Goal: Information Seeking & Learning: Learn about a topic

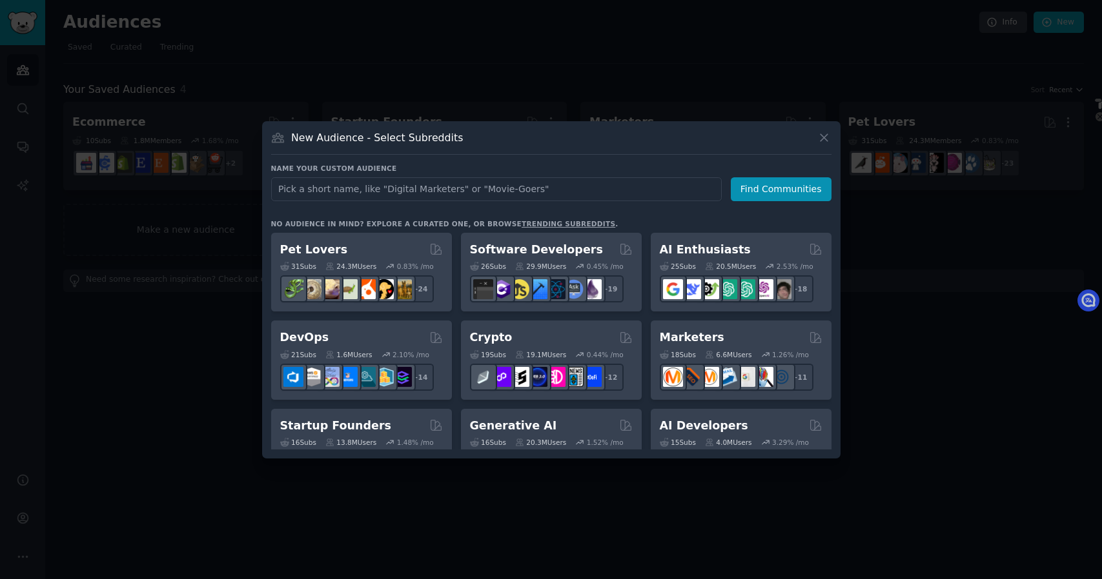
select select "en"
click at [458, 192] on input "text" at bounding box center [496, 189] width 450 height 24
click at [164, 87] on div at bounding box center [551, 289] width 1102 height 579
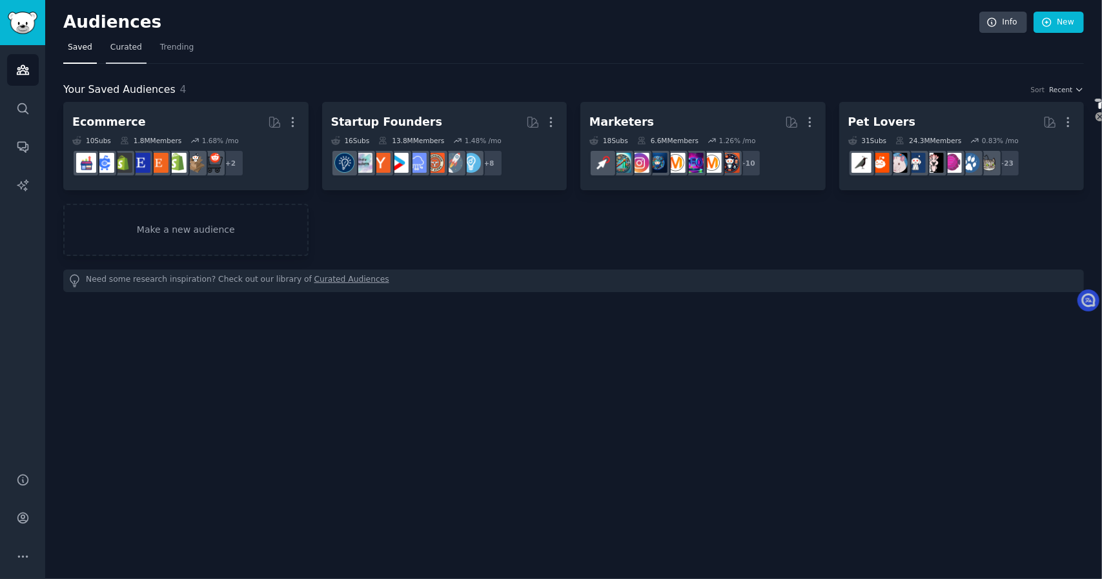
click at [124, 45] on span "Curated" at bounding box center [126, 48] width 32 height 12
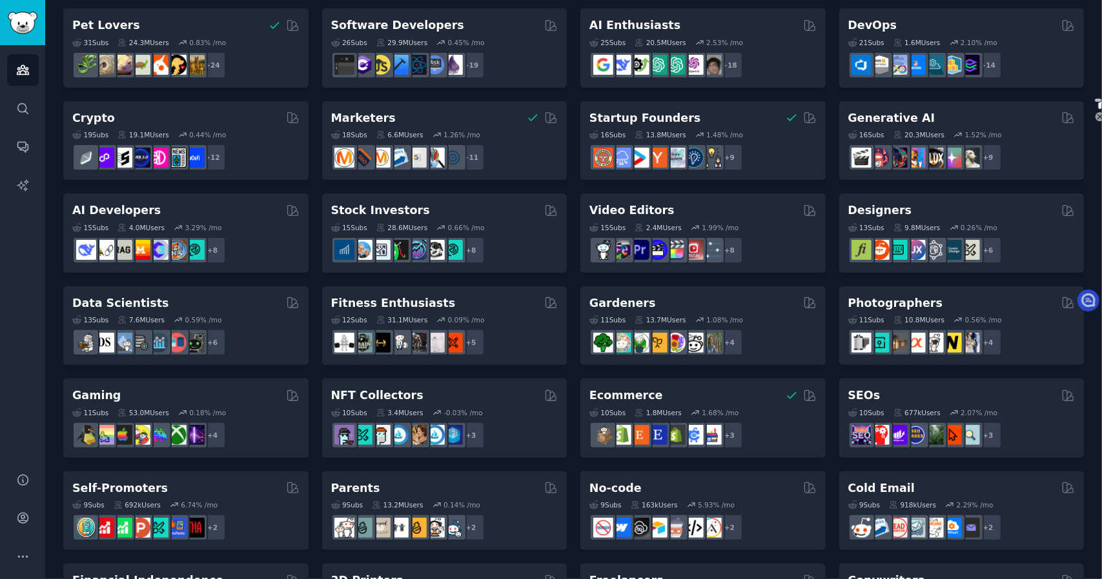
scroll to position [129, 0]
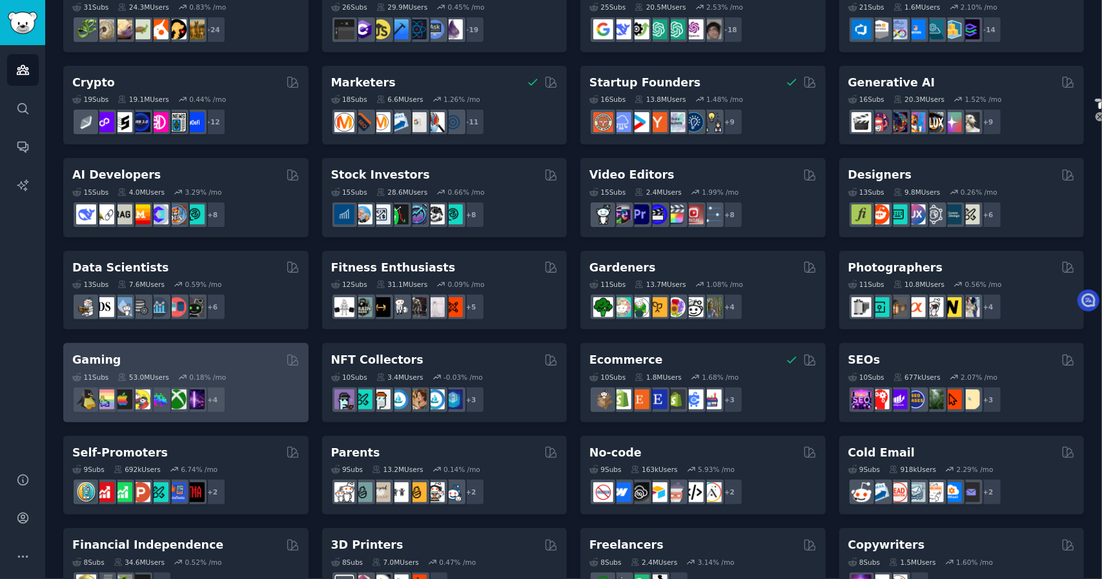
click at [212, 357] on div "Gaming" at bounding box center [185, 360] width 227 height 16
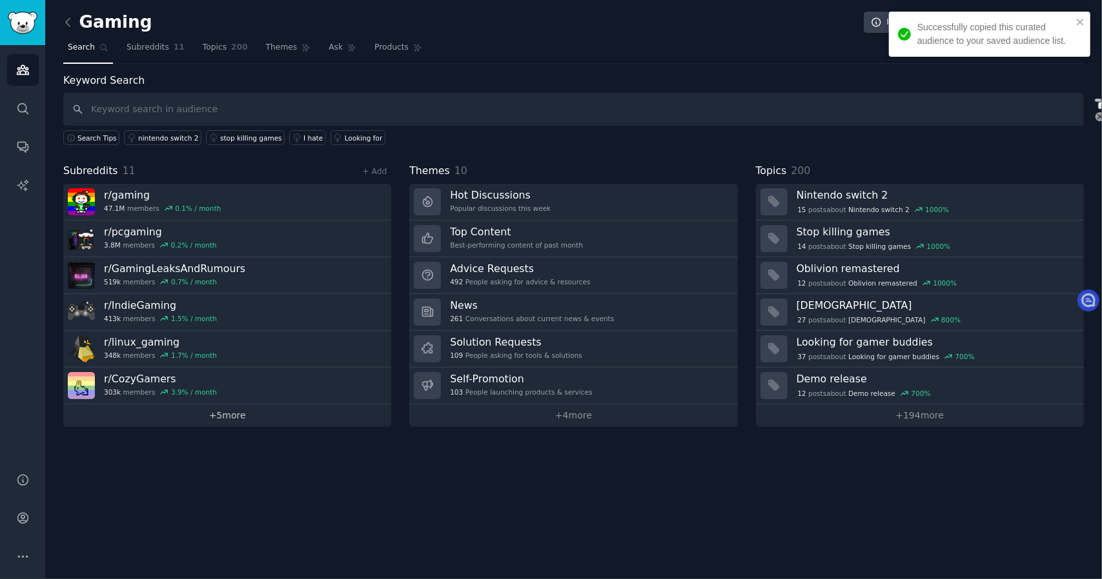
click at [265, 416] on link "+ 5 more" at bounding box center [227, 416] width 328 height 23
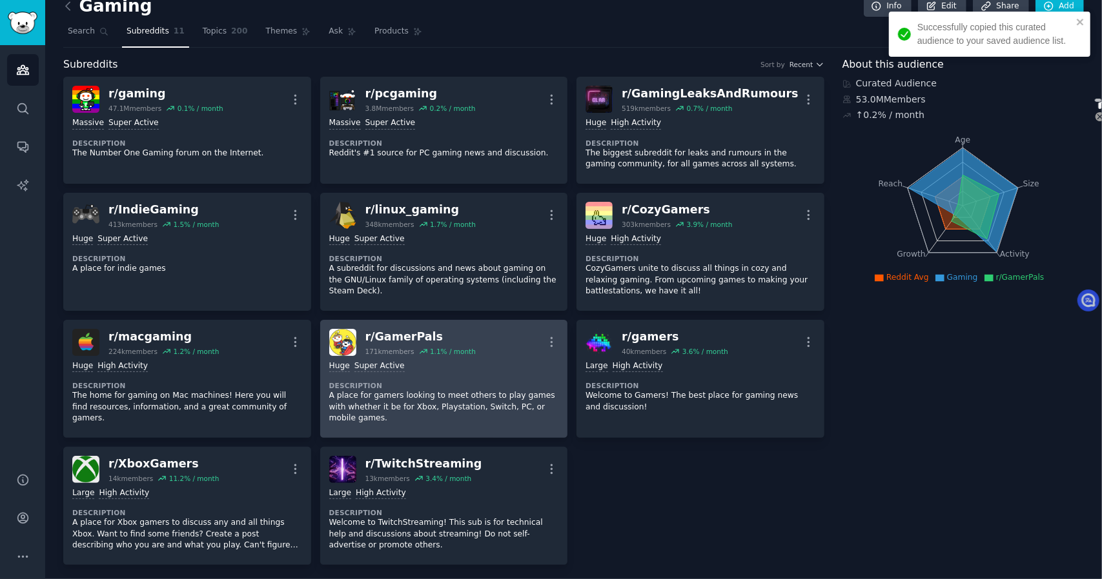
scroll to position [18, 0]
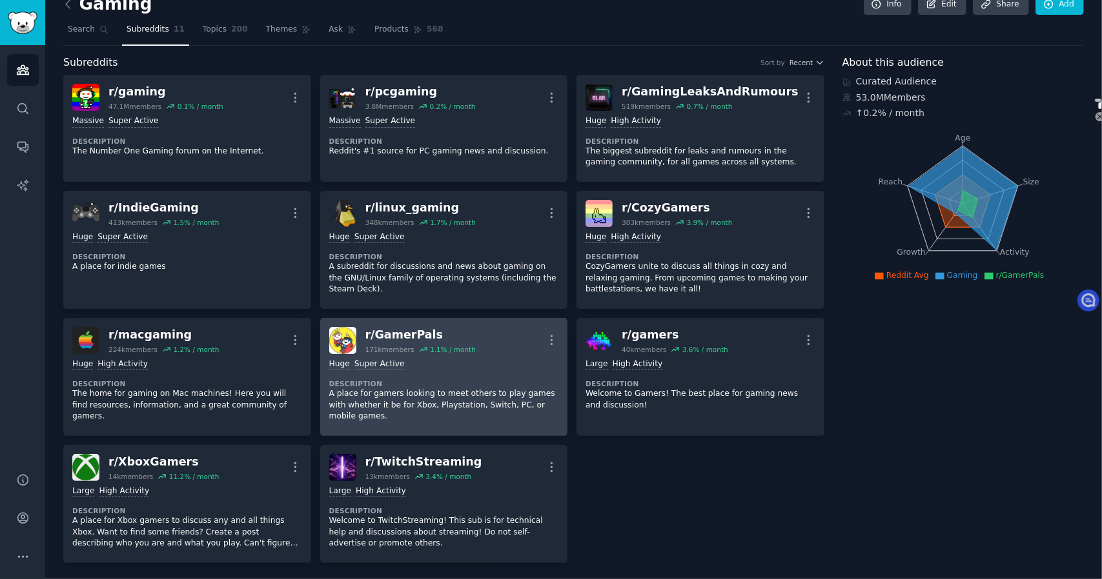
click at [413, 332] on div "r/ GamerPals" at bounding box center [420, 335] width 110 height 16
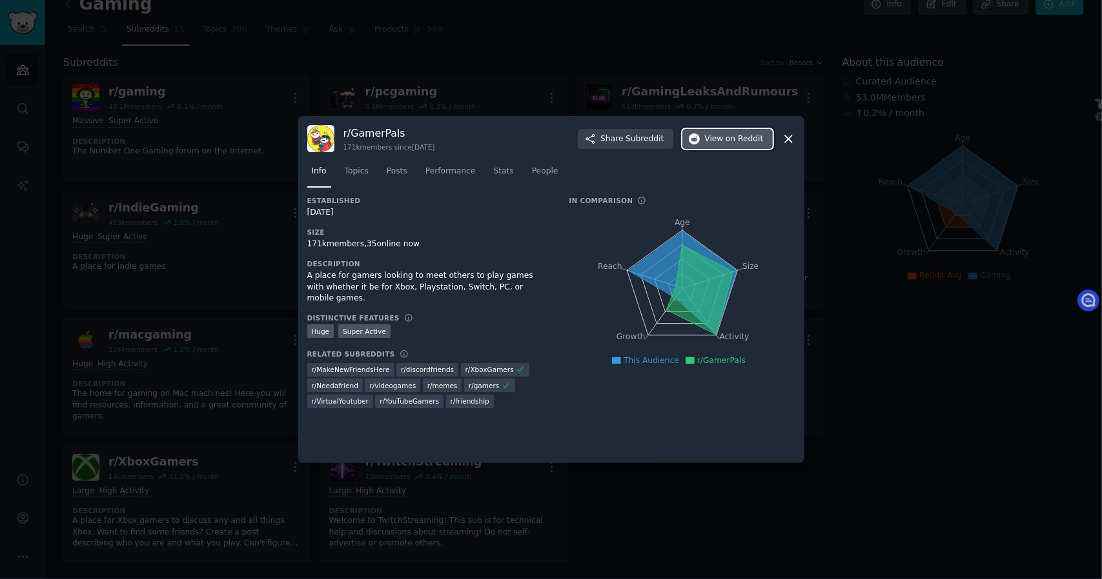
click at [716, 145] on button "View on Reddit" at bounding box center [727, 139] width 90 height 21
click at [863, 373] on div at bounding box center [551, 289] width 1102 height 579
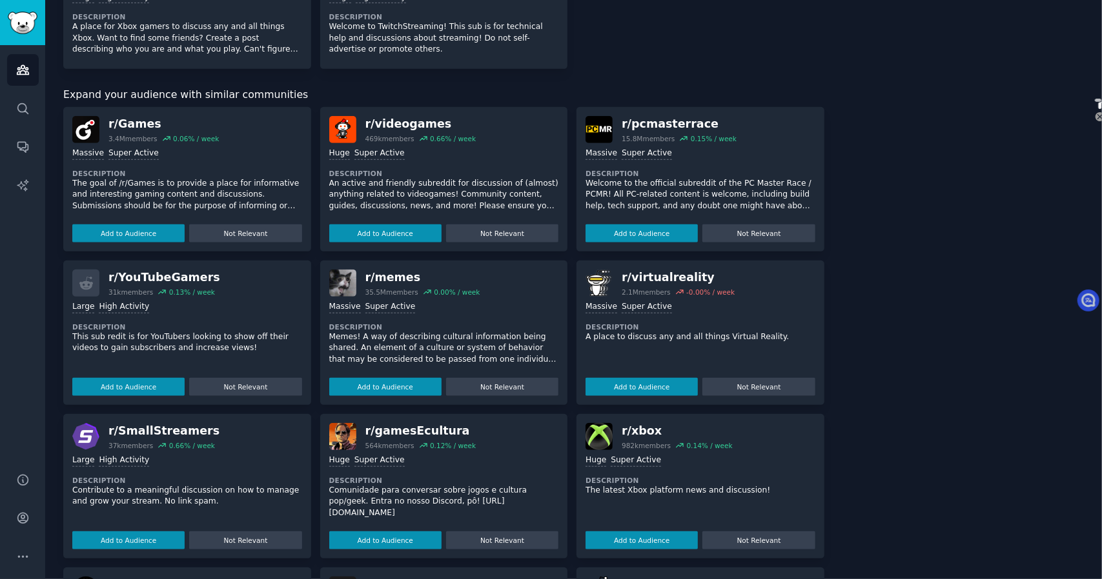
scroll to position [516, 0]
